Goal: Information Seeking & Learning: Learn about a topic

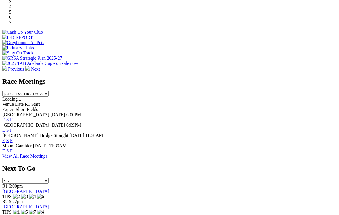
scroll to position [192, 0]
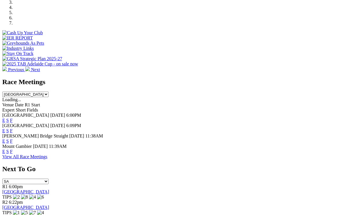
click at [5, 118] on link "E" at bounding box center [3, 120] width 3 height 5
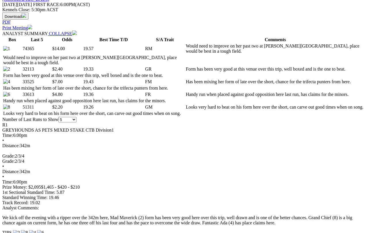
scroll to position [265, 0]
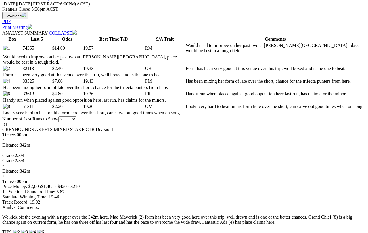
select select "all"
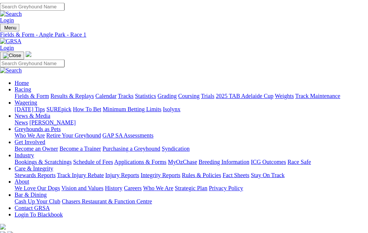
click at [8, 209] on link "R2" at bounding box center [4, 211] width 5 height 5
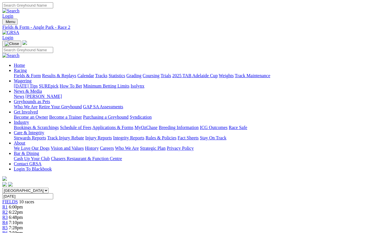
scroll to position [2, 0]
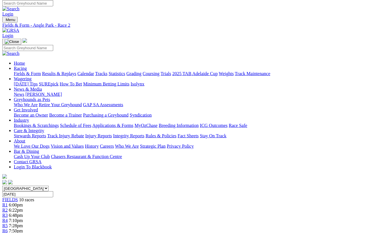
click at [23, 213] on span "6:48pm" at bounding box center [16, 215] width 14 height 5
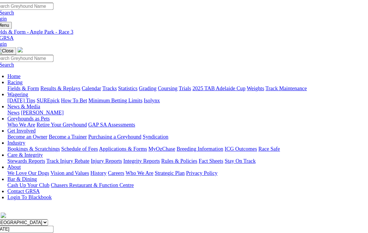
click at [8, 220] on span "R4" at bounding box center [4, 222] width 5 height 5
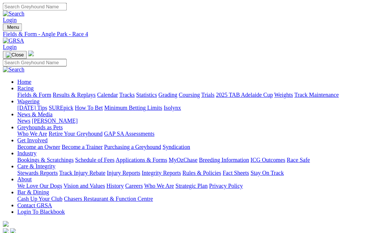
click at [8, 225] on span "R5" at bounding box center [4, 227] width 5 height 5
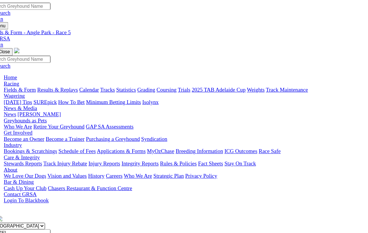
click at [8, 230] on span "R6" at bounding box center [4, 232] width 5 height 5
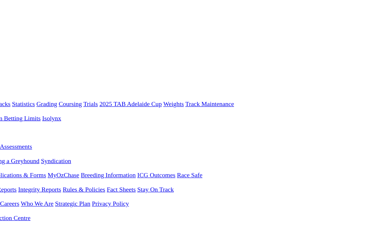
scroll to position [0, 92]
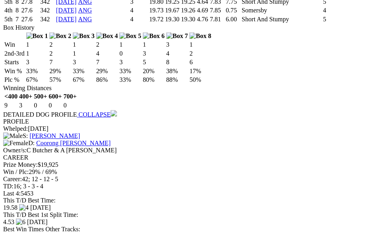
scroll to position [2650, 0]
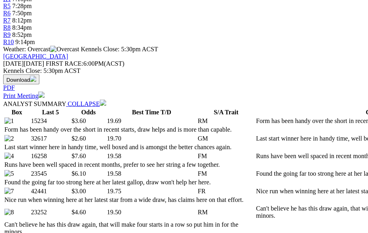
scroll to position [223, 0]
